Goal: Task Accomplishment & Management: Use online tool/utility

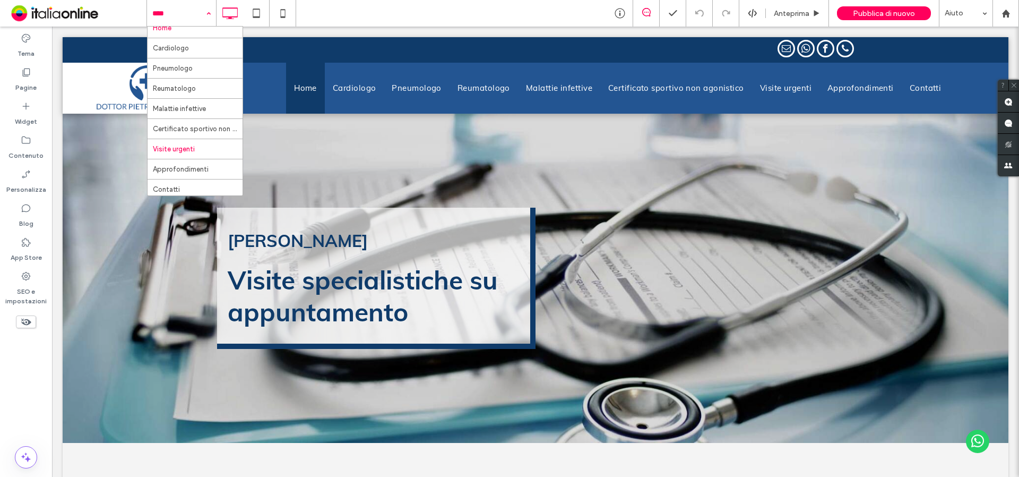
scroll to position [11, 0]
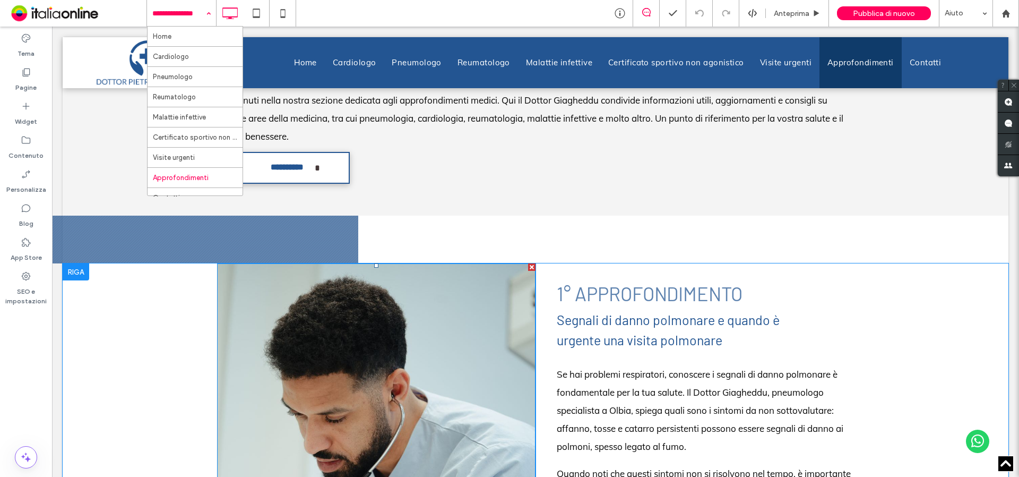
scroll to position [478, 0]
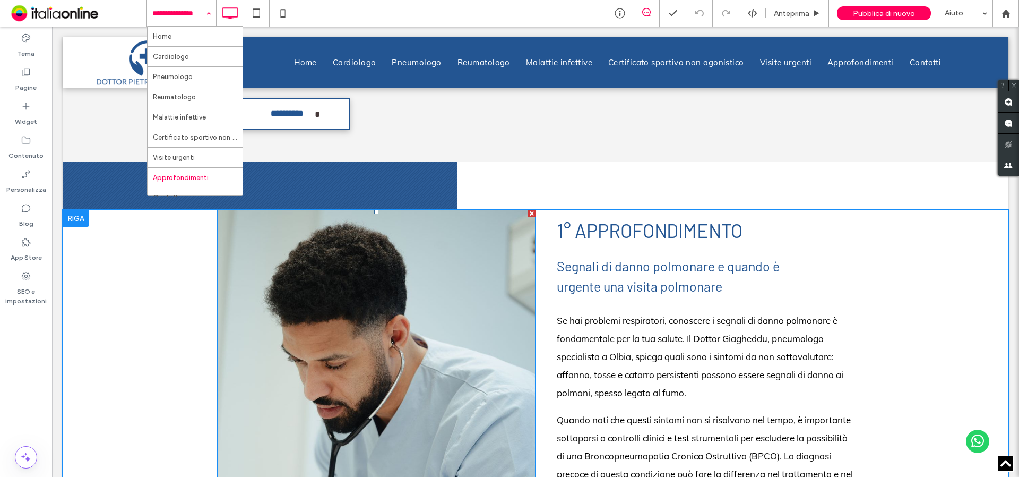
click at [363, 341] on img at bounding box center [376, 449] width 318 height 478
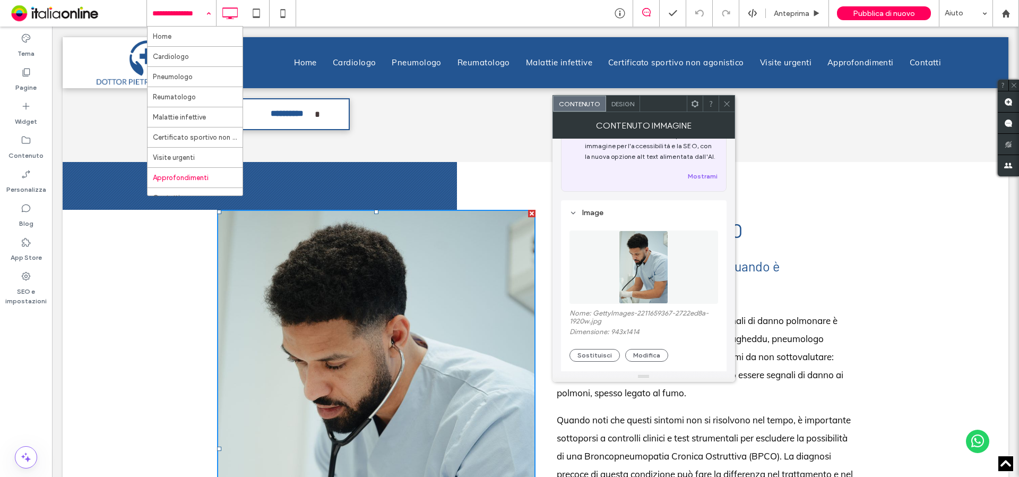
scroll to position [106, 0]
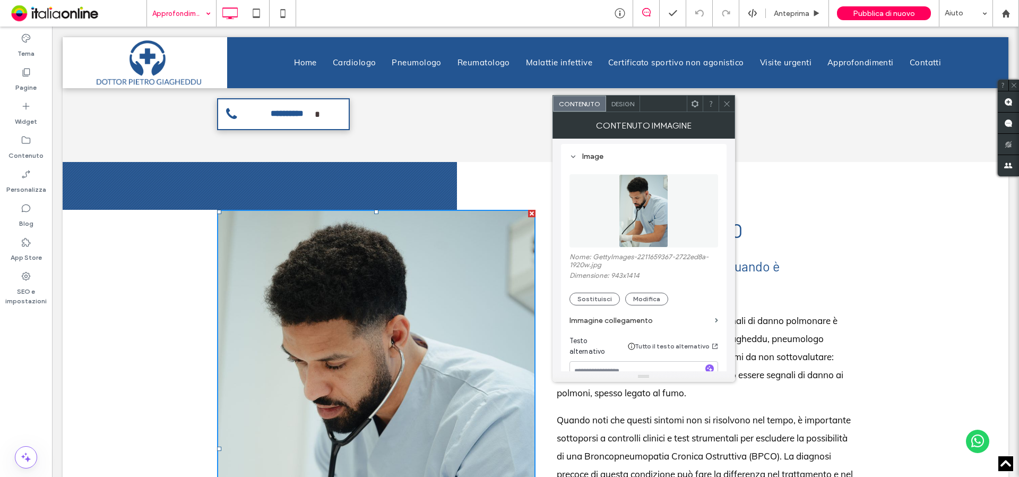
click at [730, 105] on icon at bounding box center [727, 104] width 8 height 8
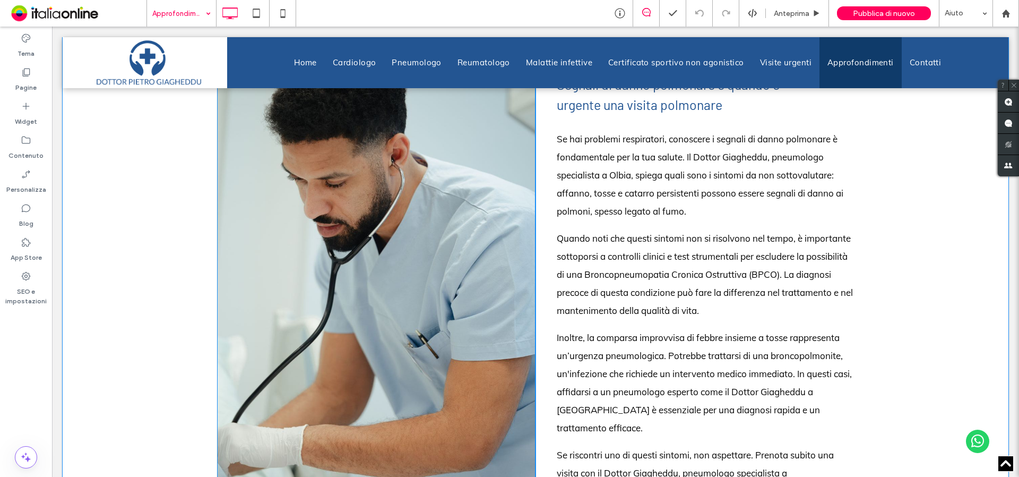
scroll to position [584, 0]
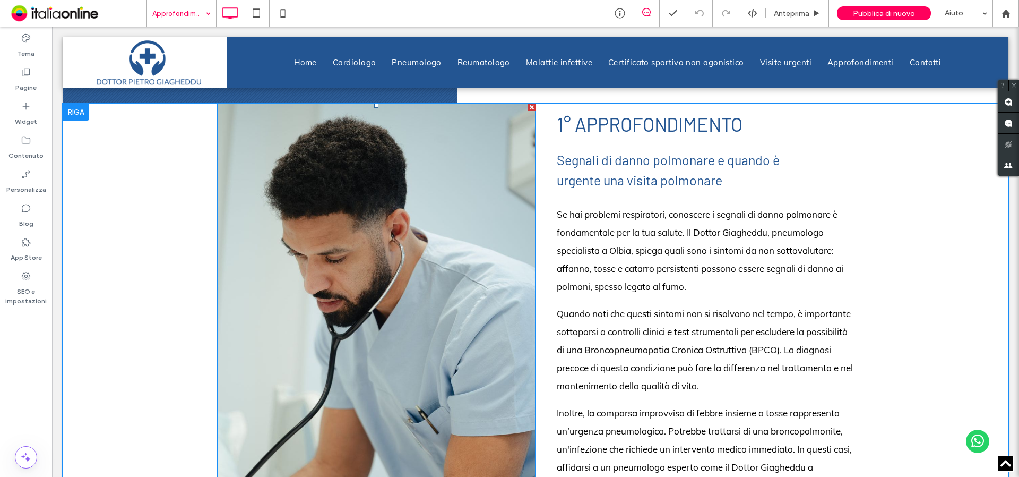
click at [325, 309] on img at bounding box center [376, 342] width 318 height 478
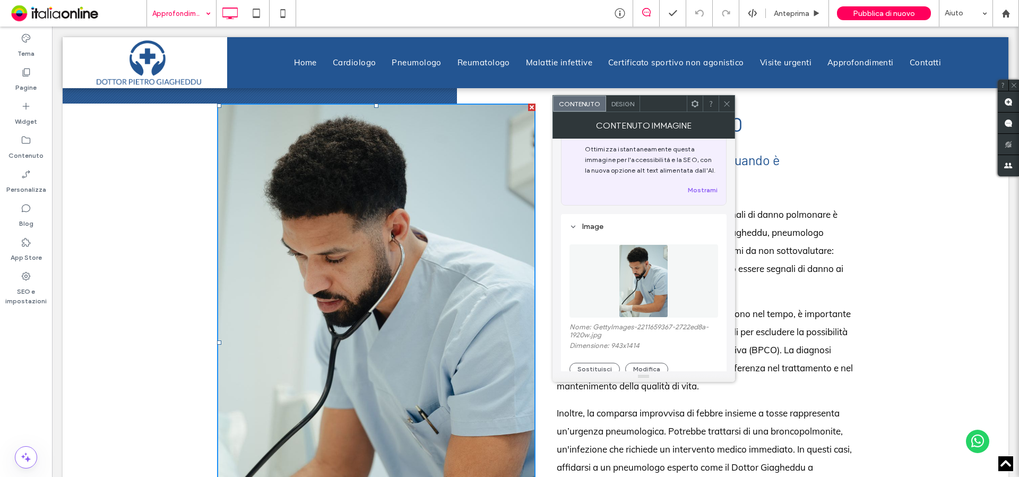
scroll to position [106, 0]
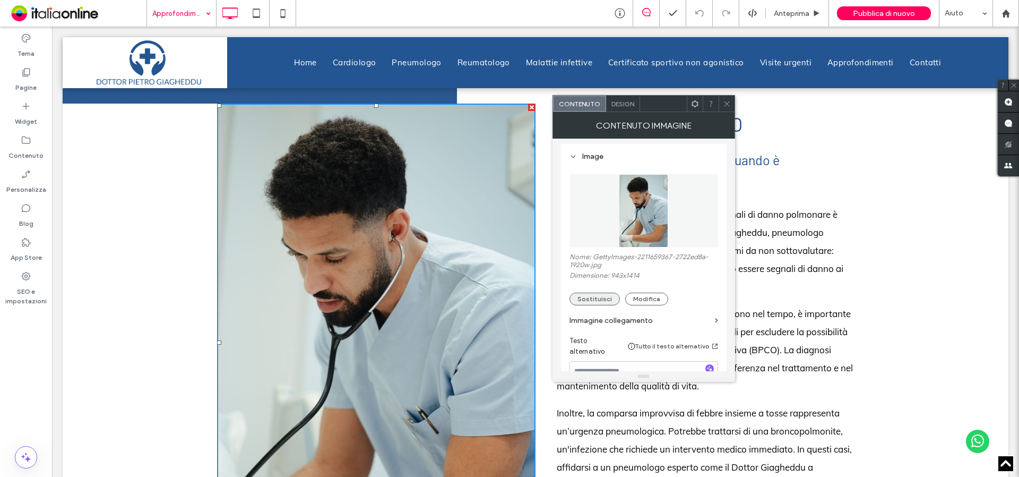
click at [586, 298] on button "Sostituisci" at bounding box center [595, 298] width 50 height 13
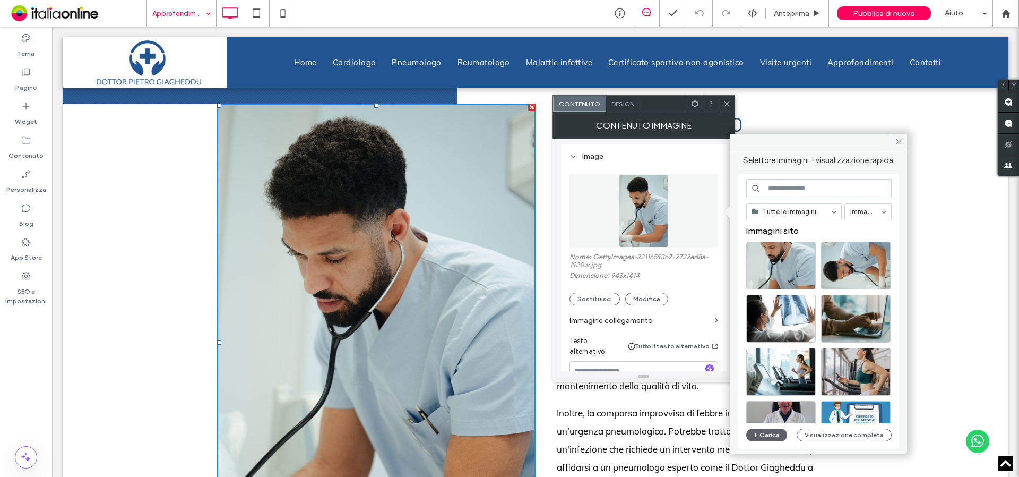
click at [798, 187] on input at bounding box center [818, 188] width 145 height 19
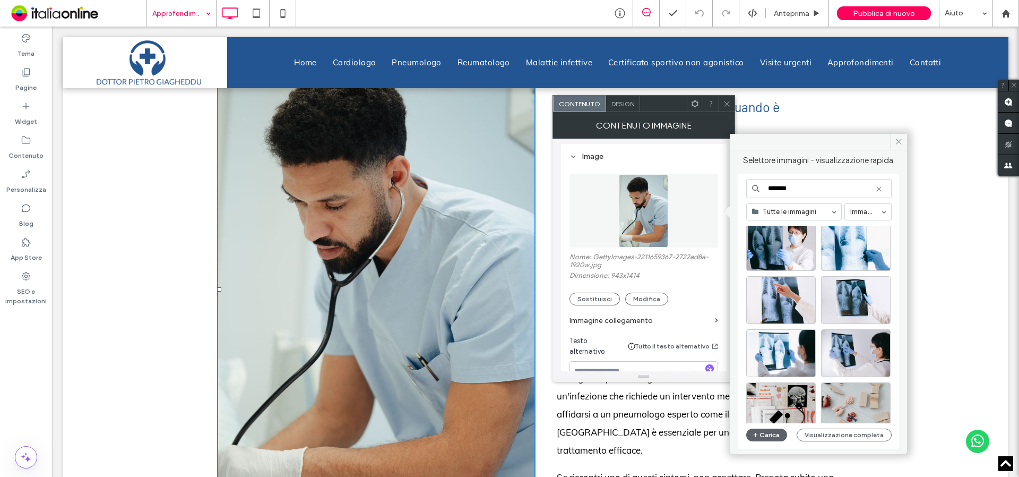
scroll to position [0, 0]
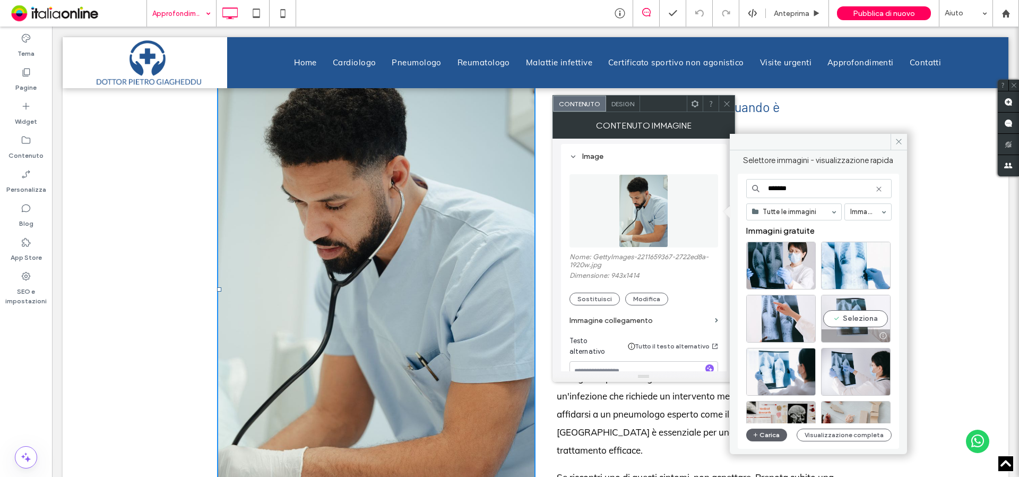
type input "*******"
click at [850, 317] on div "Seleziona" at bounding box center [856, 319] width 70 height 48
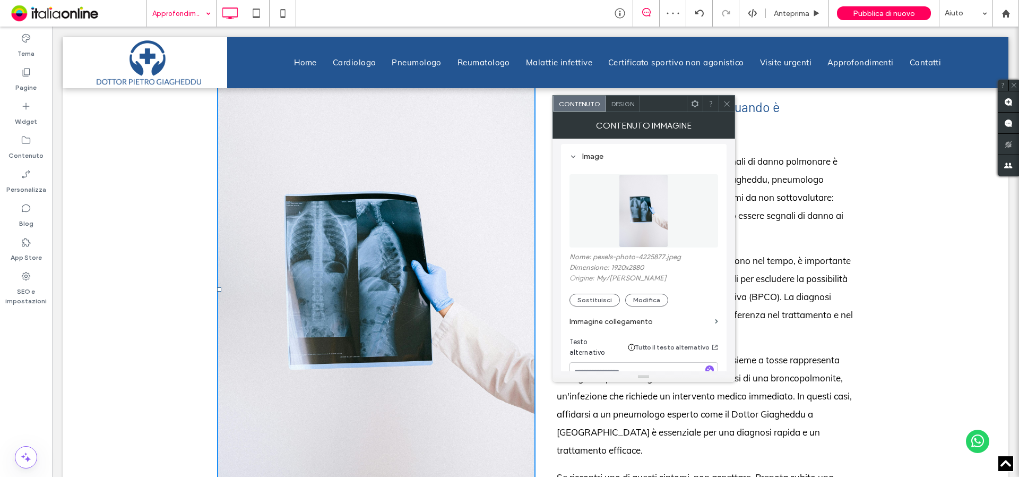
drag, startPoint x: 728, startPoint y: 108, endPoint x: 719, endPoint y: 116, distance: 12.4
click at [728, 108] on span at bounding box center [727, 104] width 8 height 16
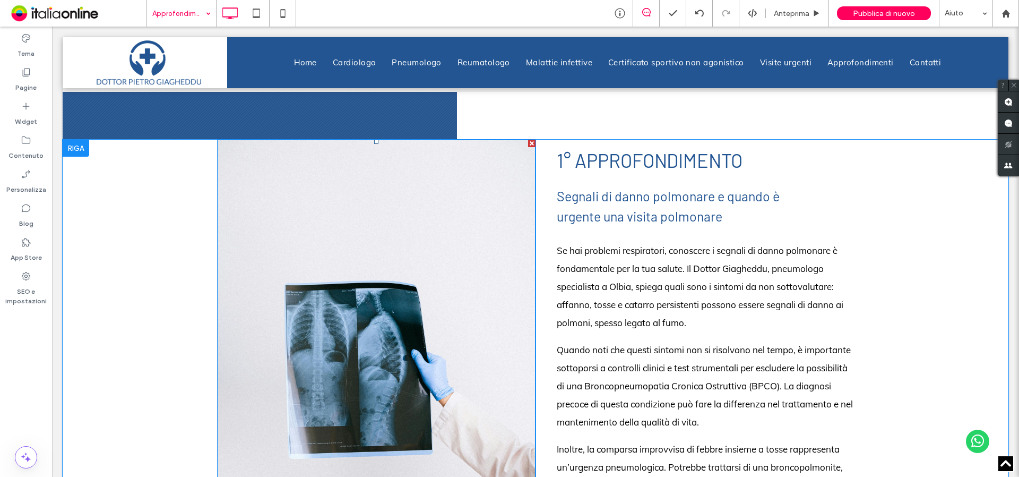
scroll to position [637, 0]
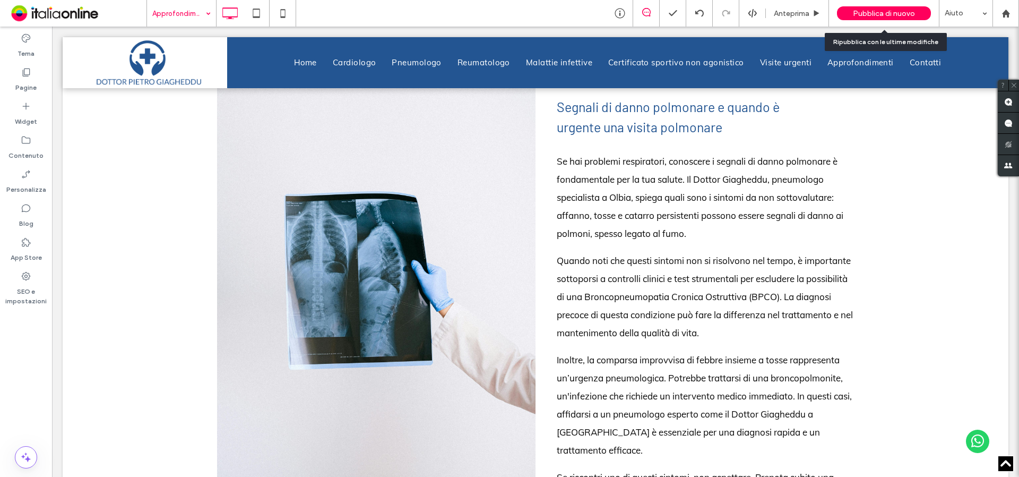
click at [864, 14] on span "Pubblica di nuovo" at bounding box center [884, 13] width 62 height 9
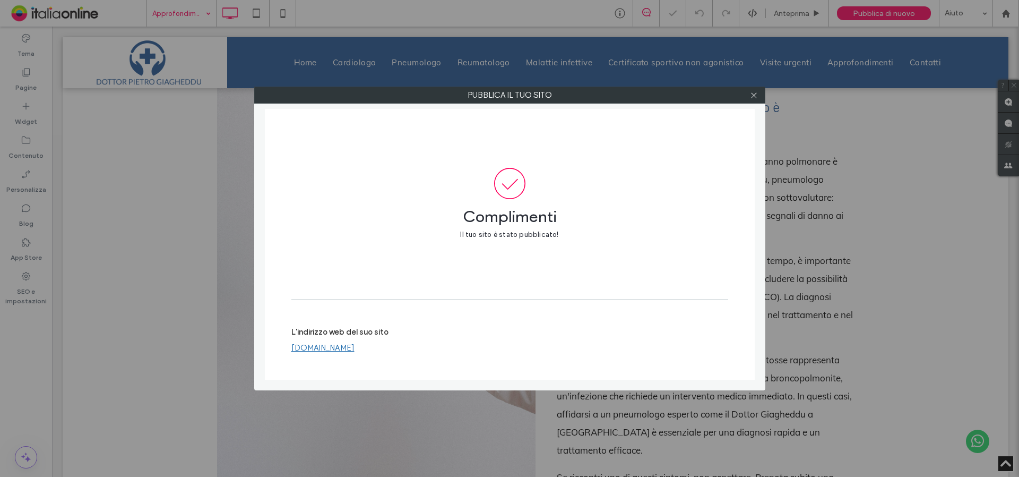
click at [749, 97] on div at bounding box center [754, 95] width 16 height 16
click at [755, 95] on icon at bounding box center [754, 95] width 8 height 8
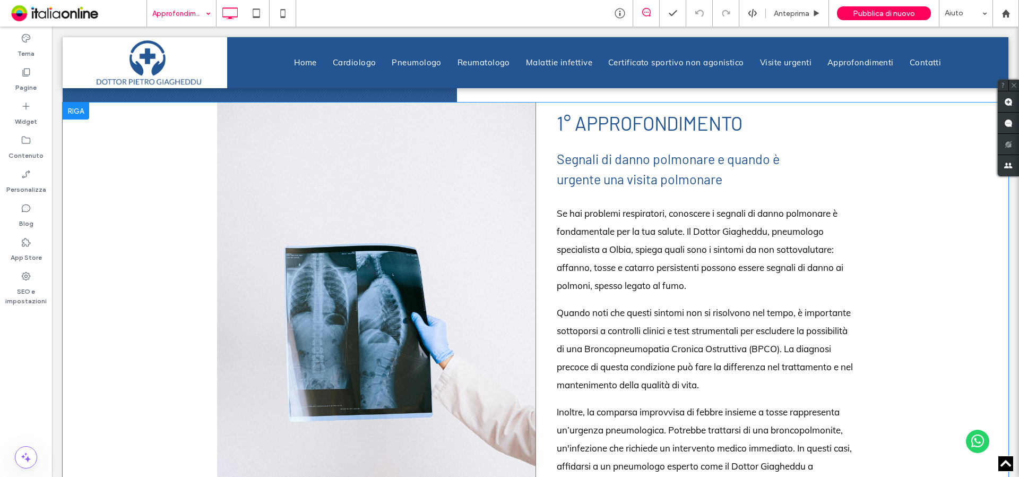
scroll to position [584, 0]
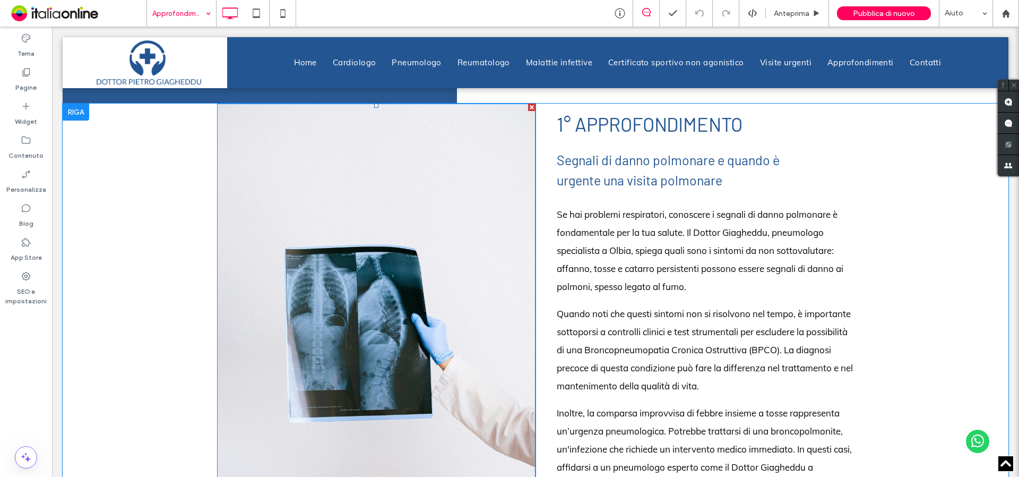
click at [310, 292] on img at bounding box center [376, 342] width 318 height 478
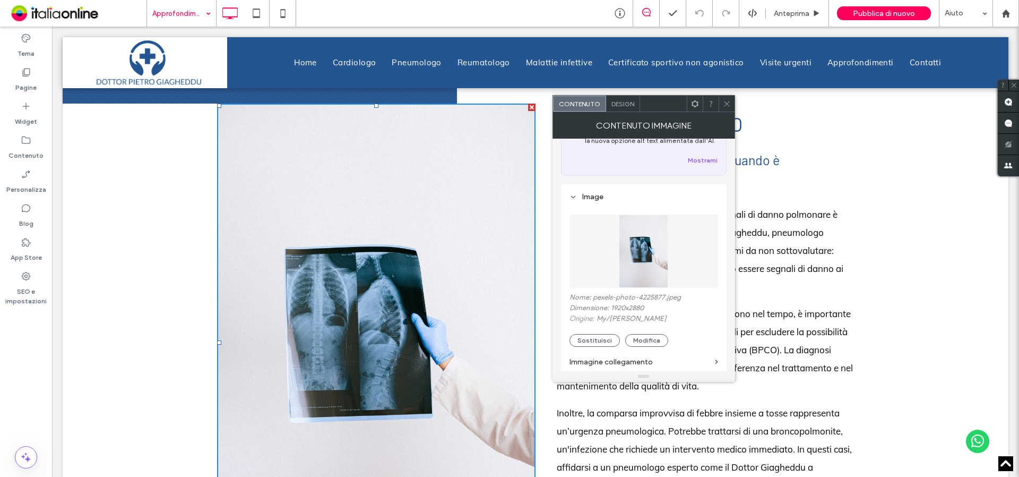
scroll to position [106, 0]
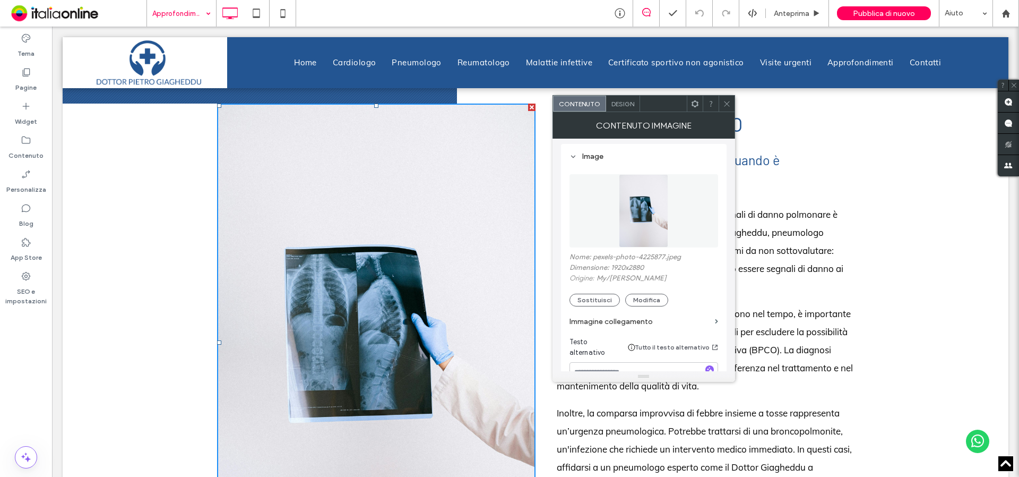
click at [579, 290] on div "Nome: pexels-photo-4225877.jpeg Dimensione: 1920x2880 Origine: My / [PERSON_NAM…" at bounding box center [644, 280] width 149 height 54
click at [589, 299] on button "Sostituisci" at bounding box center [595, 300] width 50 height 13
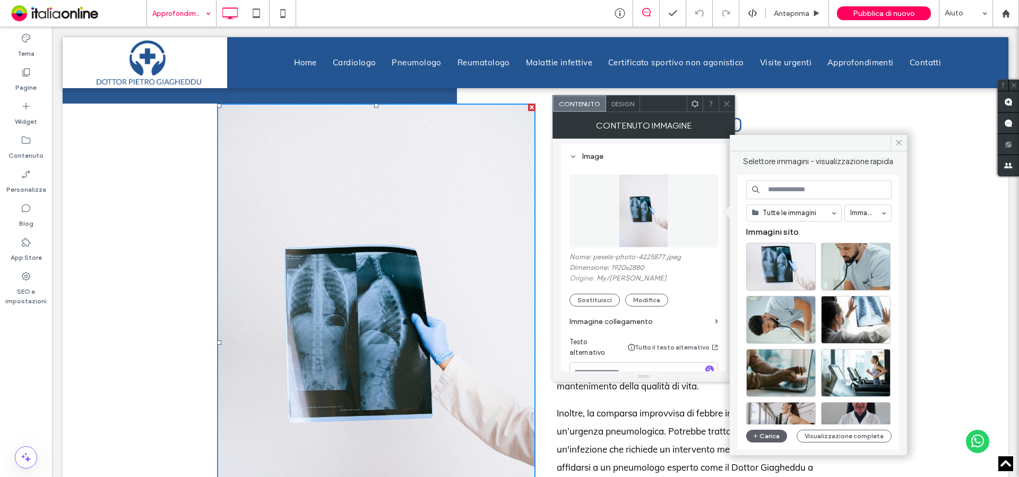
click at [777, 191] on input at bounding box center [818, 189] width 145 height 19
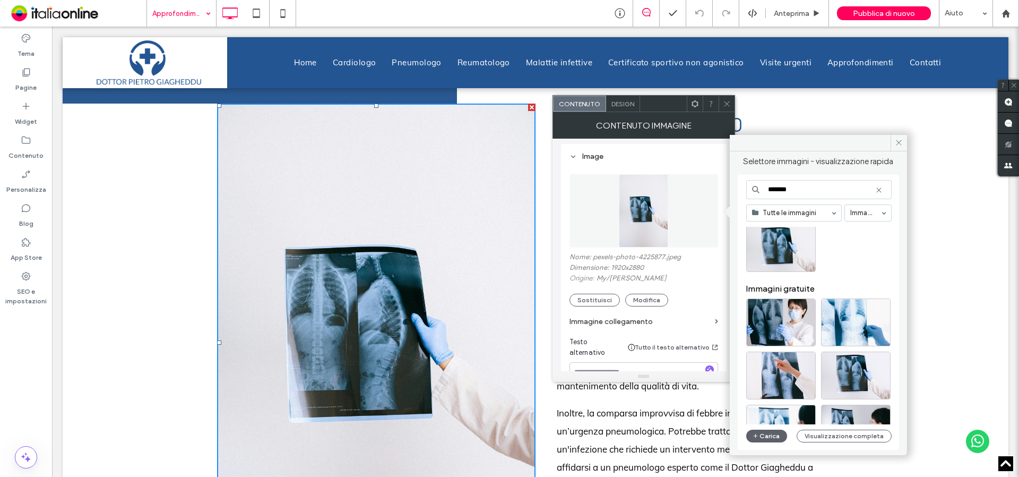
scroll to position [0, 0]
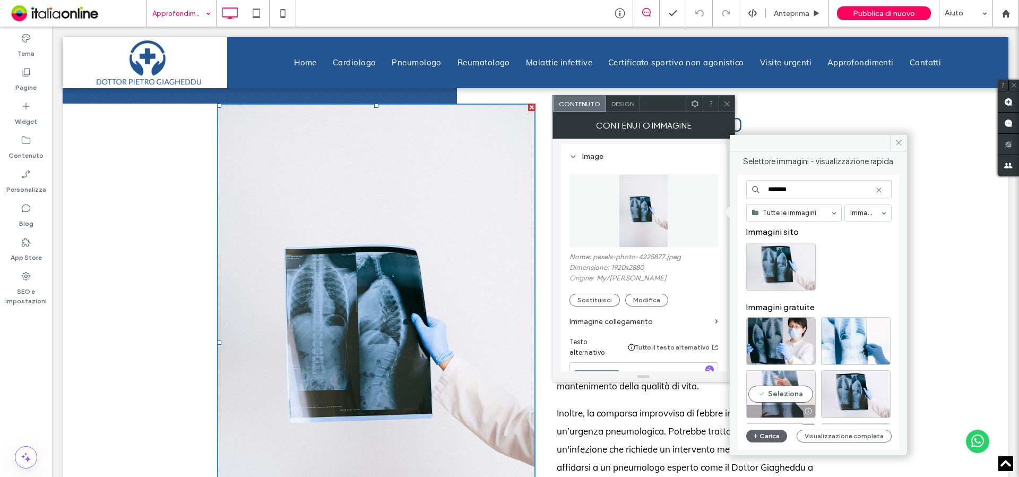
type input "*******"
click at [777, 393] on div "Seleziona" at bounding box center [781, 394] width 70 height 48
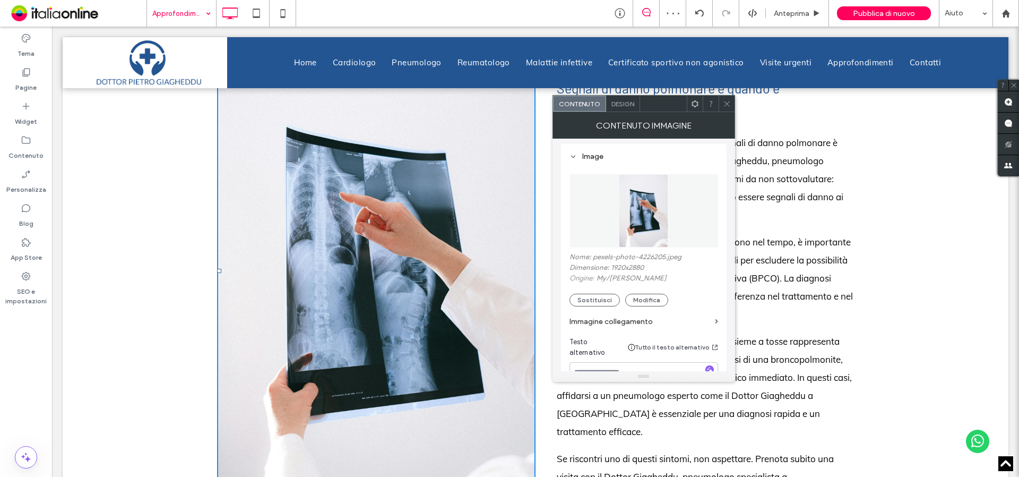
scroll to position [637, 0]
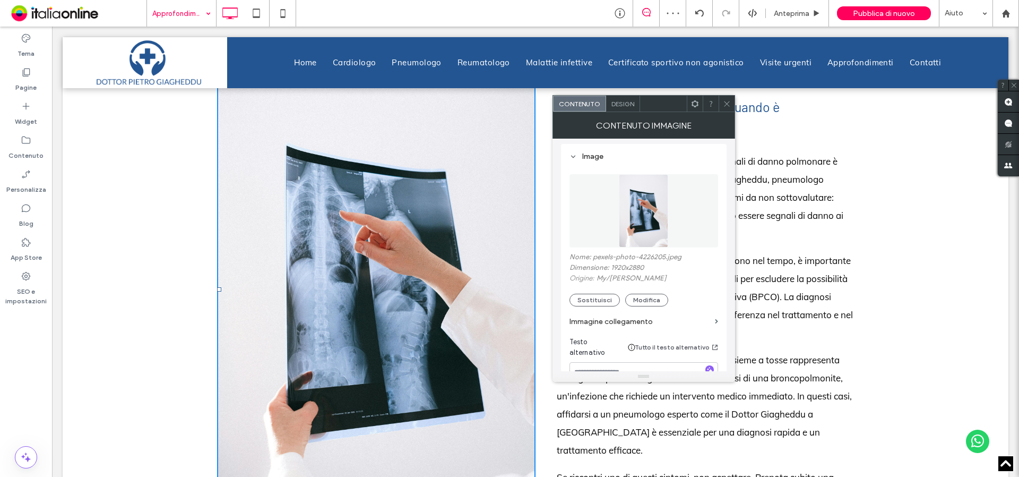
drag, startPoint x: 727, startPoint y: 101, endPoint x: 724, endPoint y: 107, distance: 6.4
click at [727, 101] on icon at bounding box center [727, 104] width 8 height 8
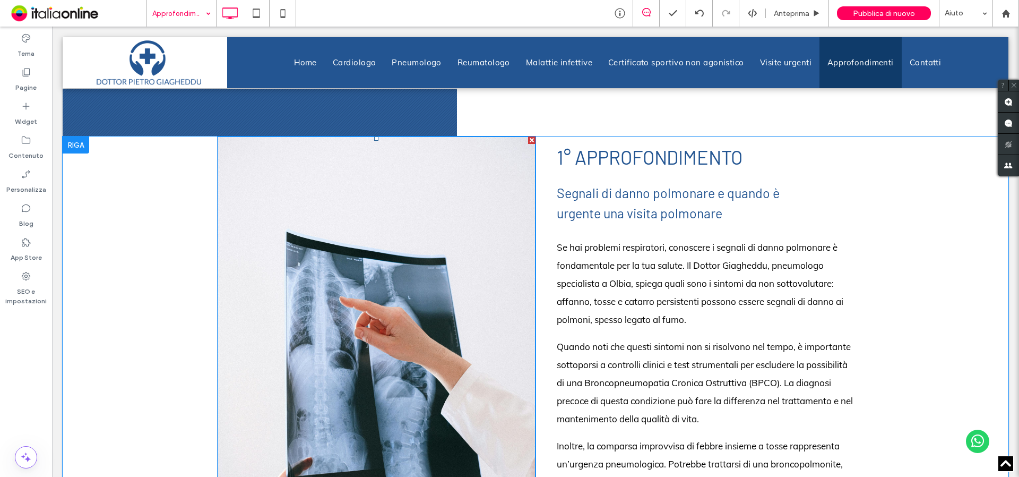
scroll to position [531, 0]
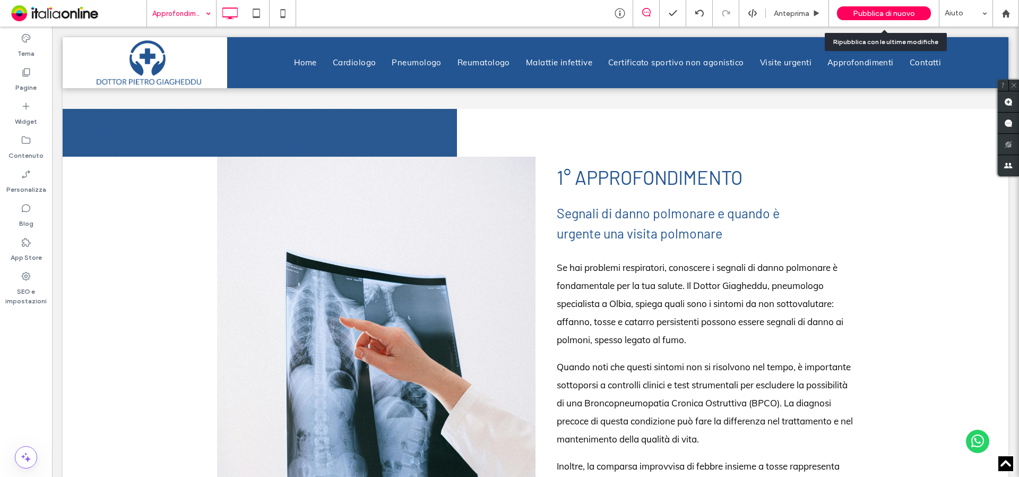
click at [882, 5] on div "Pubblica di nuovo" at bounding box center [884, 13] width 94 height 27
click at [884, 14] on span "Pubblica di nuovo" at bounding box center [884, 13] width 62 height 9
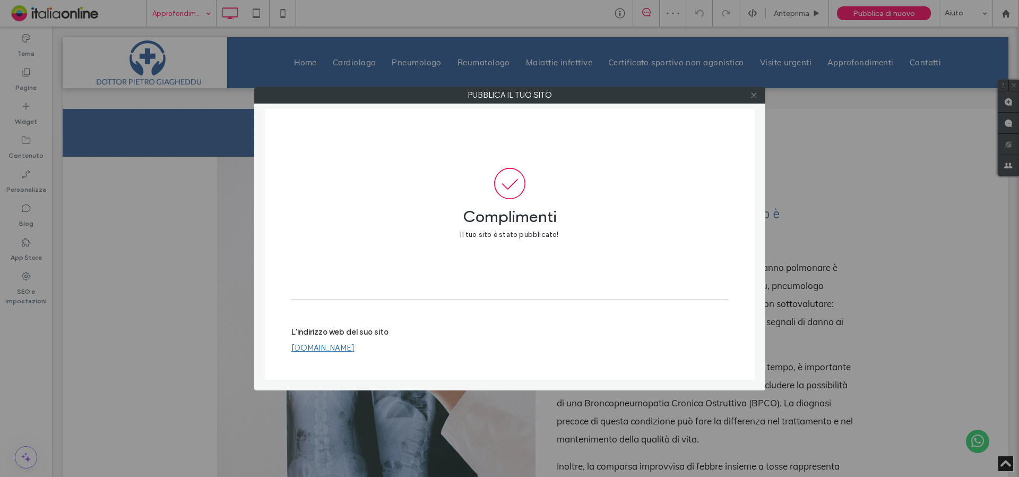
click at [754, 98] on icon at bounding box center [754, 95] width 8 height 8
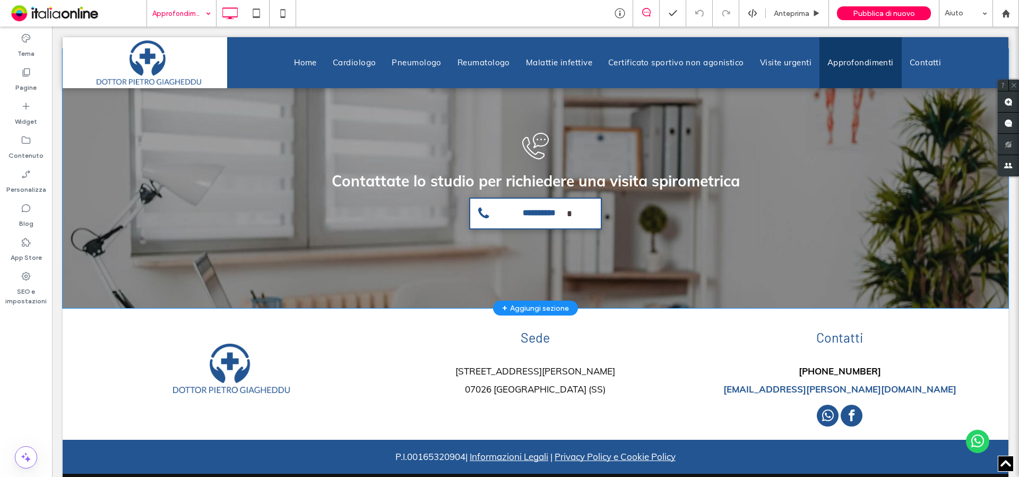
scroll to position [1207, 0]
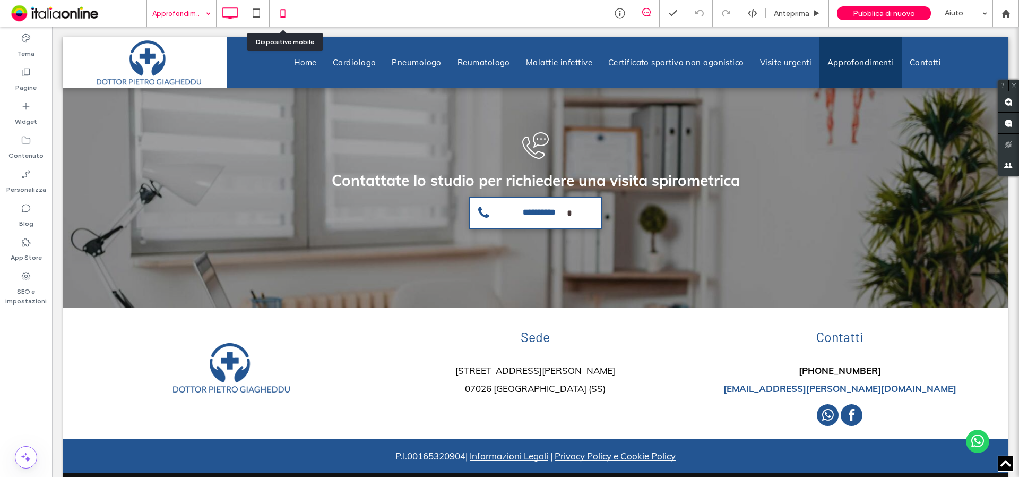
click at [275, 11] on icon at bounding box center [282, 13] width 21 height 21
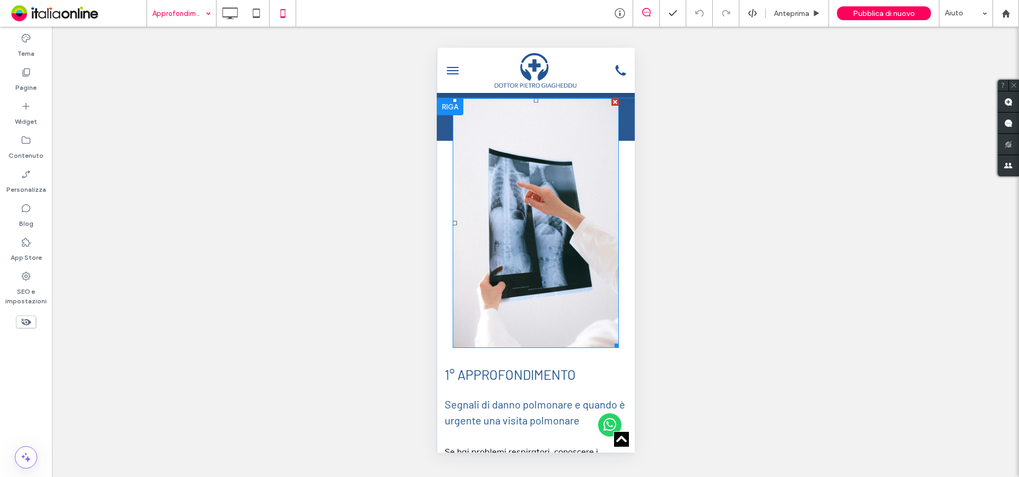
scroll to position [372, 0]
